Goal: Information Seeking & Learning: Learn about a topic

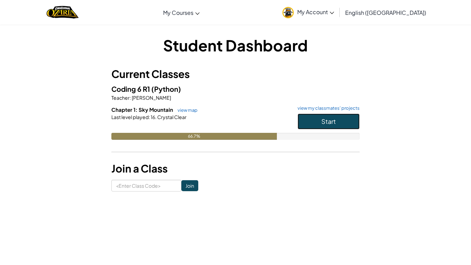
click at [321, 122] on button "Start" at bounding box center [329, 121] width 62 height 16
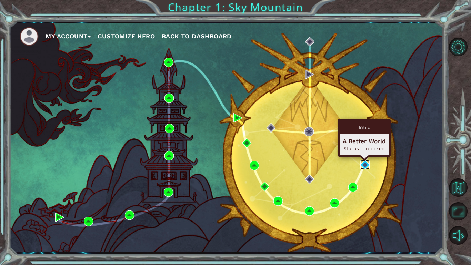
click at [362, 161] on img at bounding box center [364, 164] width 9 height 9
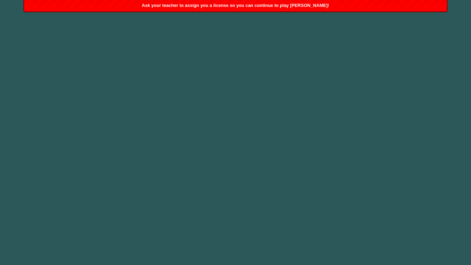
click at [338, 66] on body "Got it Ask your teacher to assign you a license so you can continue to play Oza…" at bounding box center [235, 132] width 471 height 265
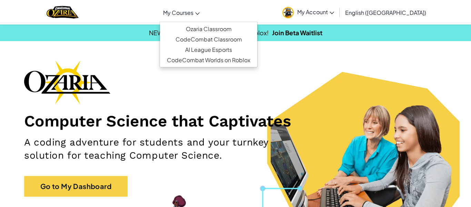
click at [203, 13] on link "My Courses" at bounding box center [181, 12] width 43 height 19
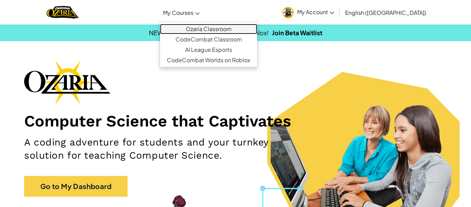
click at [226, 29] on link "Ozaria Classroom" at bounding box center [208, 29] width 97 height 10
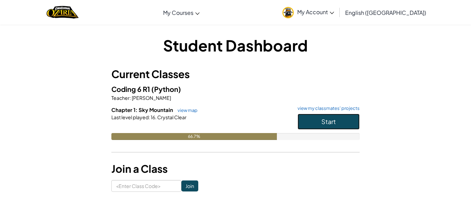
click at [323, 120] on span "Start" at bounding box center [328, 121] width 14 height 8
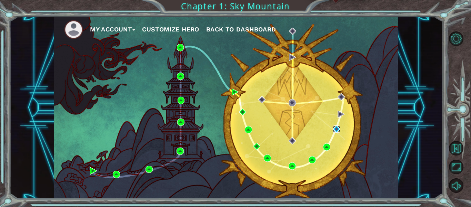
click at [335, 129] on img at bounding box center [336, 128] width 7 height 7
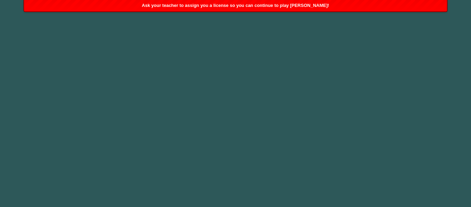
click at [219, 106] on body "Got it Ask your teacher to assign you a license so you can continue to play Oza…" at bounding box center [235, 103] width 471 height 207
click at [192, 9] on div "Ask your teacher to assign you a license so you can continue to play [PERSON_NA…" at bounding box center [235, 5] width 422 height 11
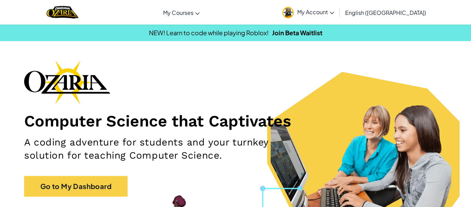
click at [338, 18] on link "My Account" at bounding box center [308, 12] width 59 height 22
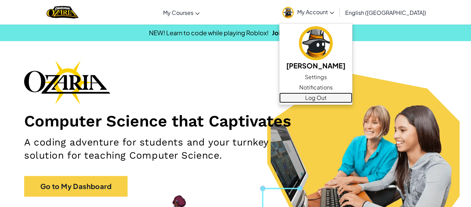
click at [349, 97] on link "Log Out" at bounding box center [315, 97] width 73 height 10
